Goal: Task Accomplishment & Management: Manage account settings

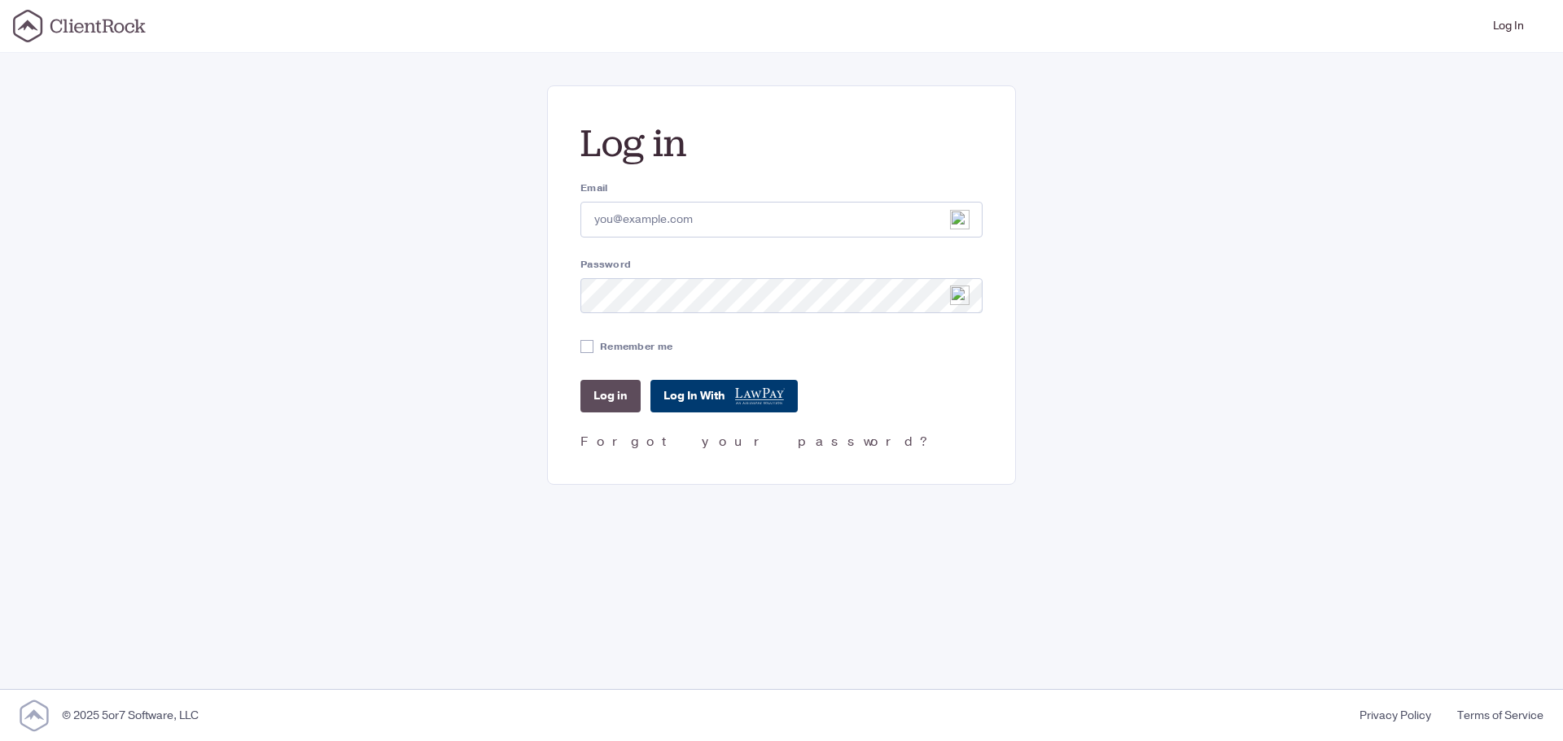
click at [699, 391] on link "Log In With" at bounding box center [723, 396] width 147 height 33
click at [79, 23] on icon at bounding box center [97, 26] width 95 height 14
click at [680, 219] on input "Email" at bounding box center [781, 220] width 402 height 36
type input "kristine@invictus-law.com"
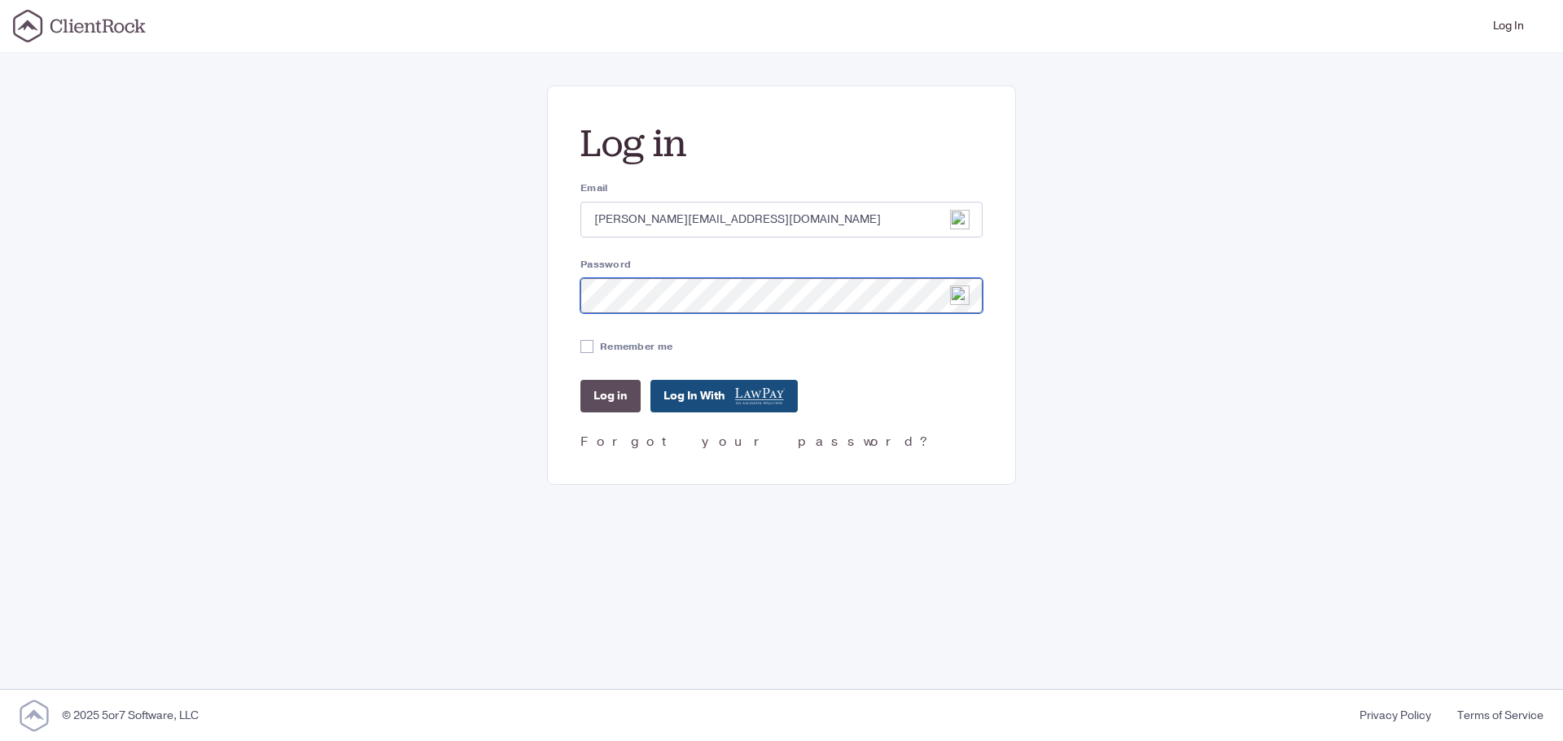
click at [532, 293] on div "Log in Email kristine@invictus-law.com Password Remember me Log in Log In With …" at bounding box center [781, 285] width 1172 height 400
click at [609, 393] on input "Log in" at bounding box center [610, 396] width 60 height 33
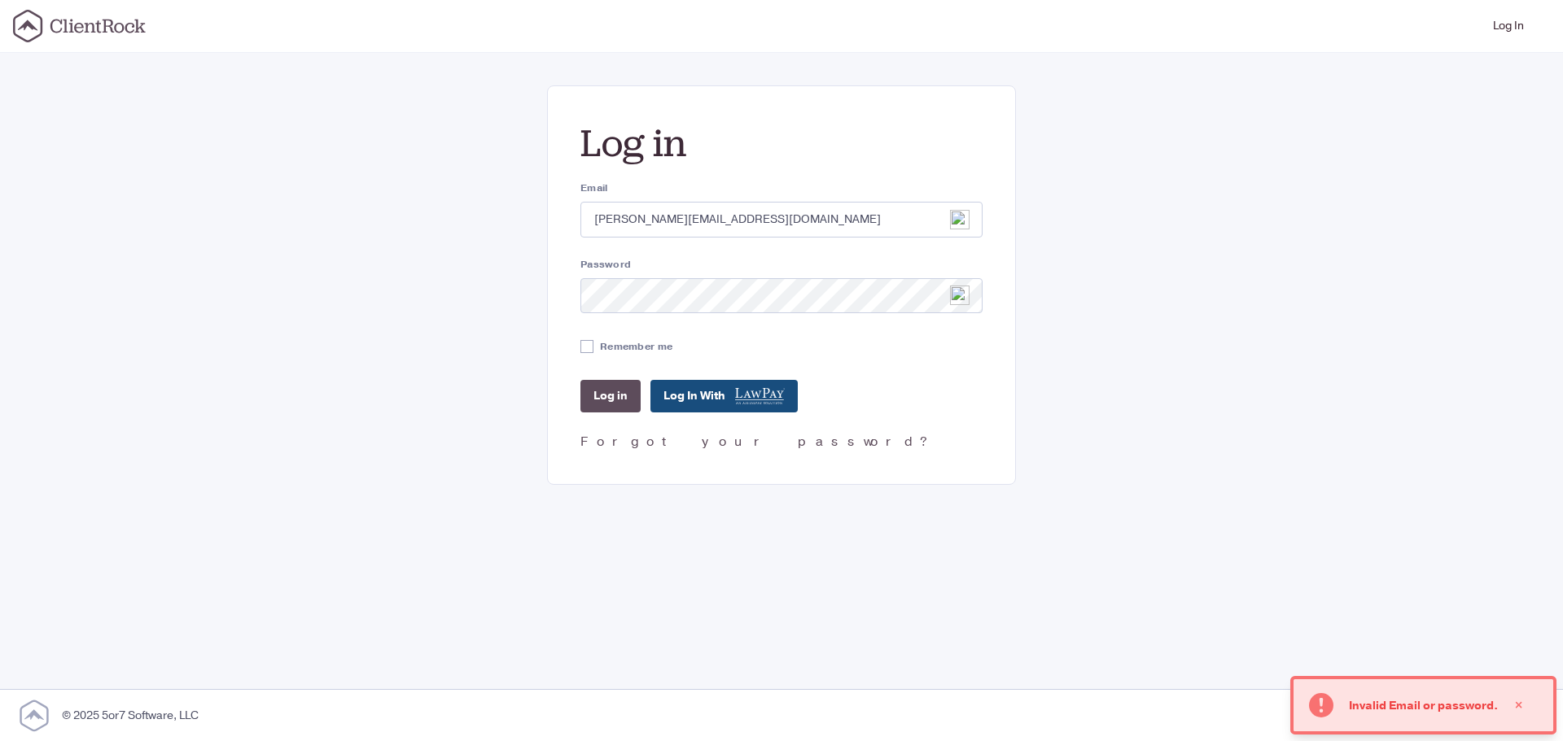
click at [1527, 706] on button "button" at bounding box center [1518, 705] width 42 height 33
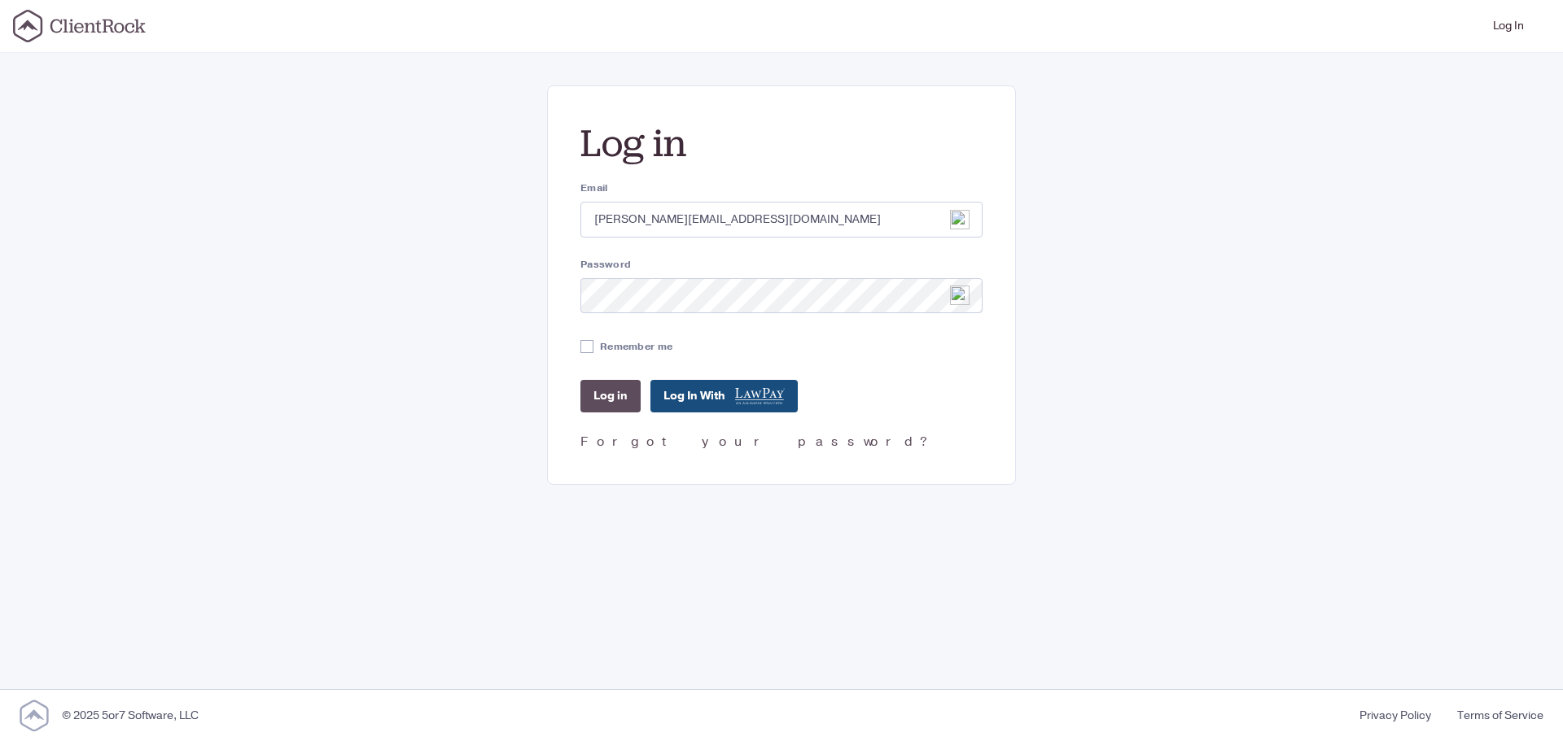
click at [72, 27] on icon at bounding box center [97, 26] width 95 height 14
click at [1499, 21] on link "Log In" at bounding box center [1508, 26] width 44 height 39
click at [101, 720] on div "© 2025 5or7 Software, LLC" at bounding box center [130, 715] width 137 height 17
click at [66, 26] on icon at bounding box center [97, 26] width 95 height 14
click at [728, 394] on link "Log In With" at bounding box center [723, 396] width 147 height 33
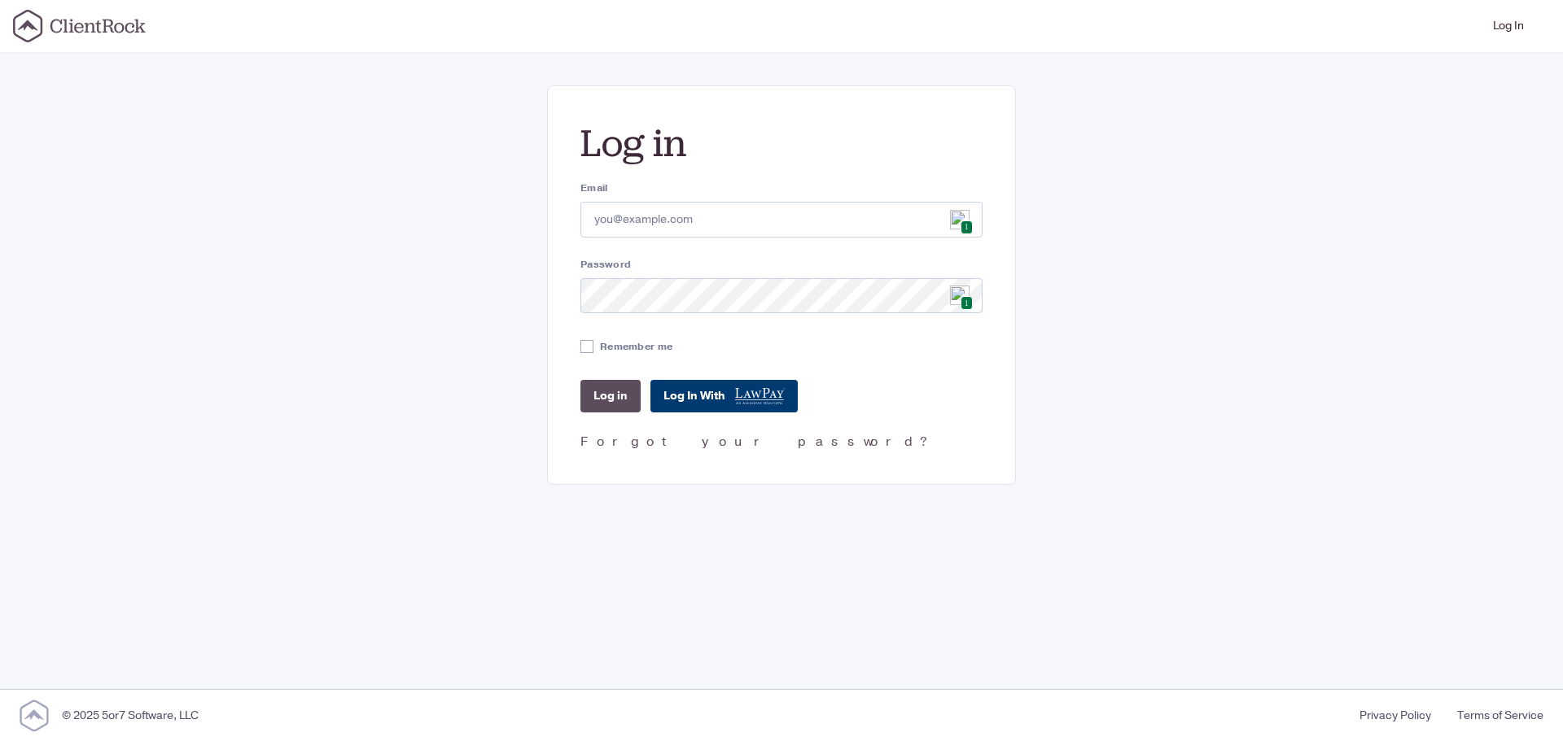
click at [677, 394] on link "Log In With" at bounding box center [723, 396] width 147 height 33
click at [65, 28] on icon at bounding box center [97, 26] width 95 height 14
click at [709, 395] on link "Log In With" at bounding box center [723, 396] width 147 height 33
